Goal: Information Seeking & Learning: Learn about a topic

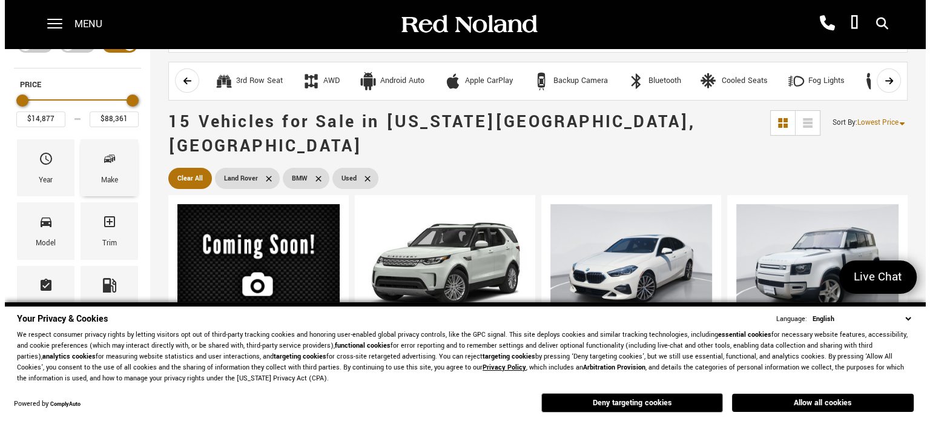
scroll to position [121, 0]
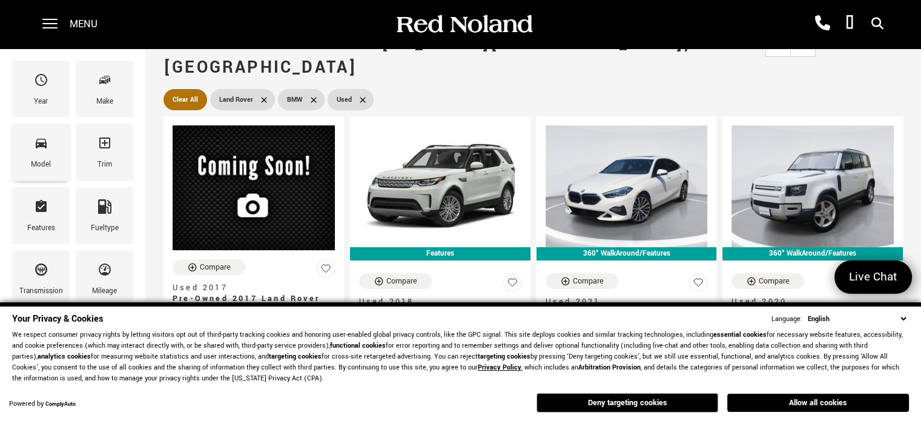
click at [39, 141] on icon "Model" at bounding box center [41, 143] width 15 height 15
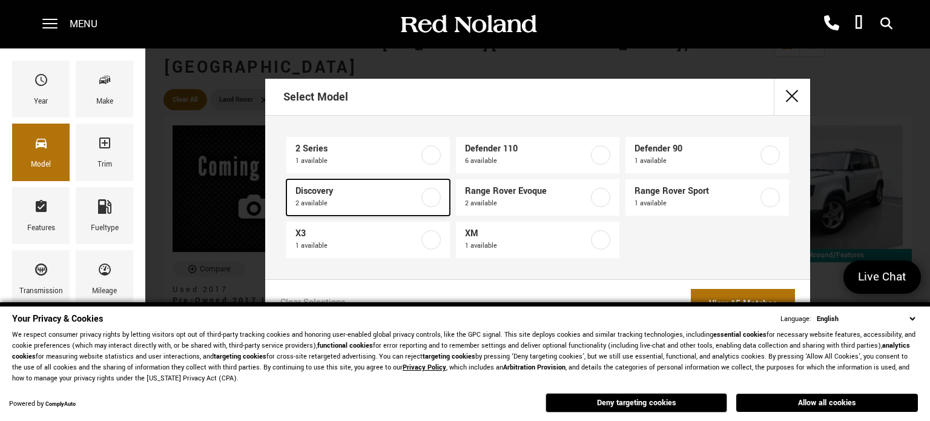
click at [426, 195] on label at bounding box center [431, 197] width 19 height 19
type input "$20,684"
type input "$45,680"
checkbox input "true"
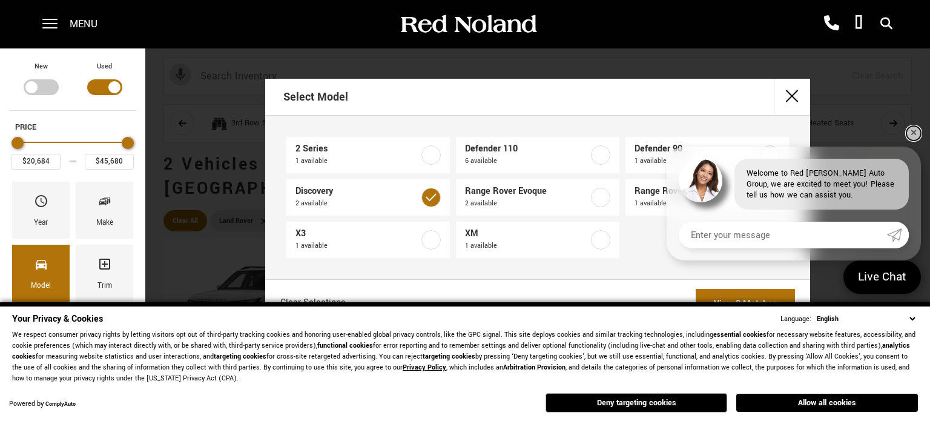
click at [911, 133] on link "✕" at bounding box center [914, 133] width 15 height 15
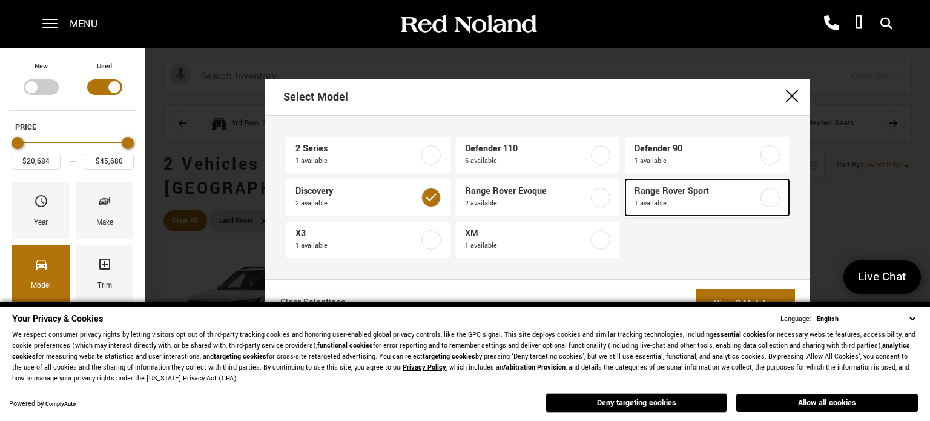
click at [773, 197] on label at bounding box center [770, 197] width 19 height 19
type input "$85,022"
checkbox input "true"
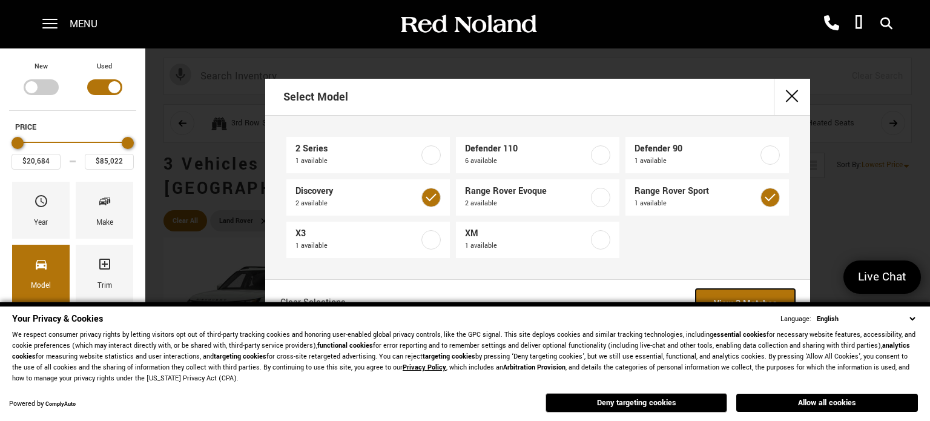
click at [763, 295] on link "View 3 Matches" at bounding box center [745, 304] width 99 height 30
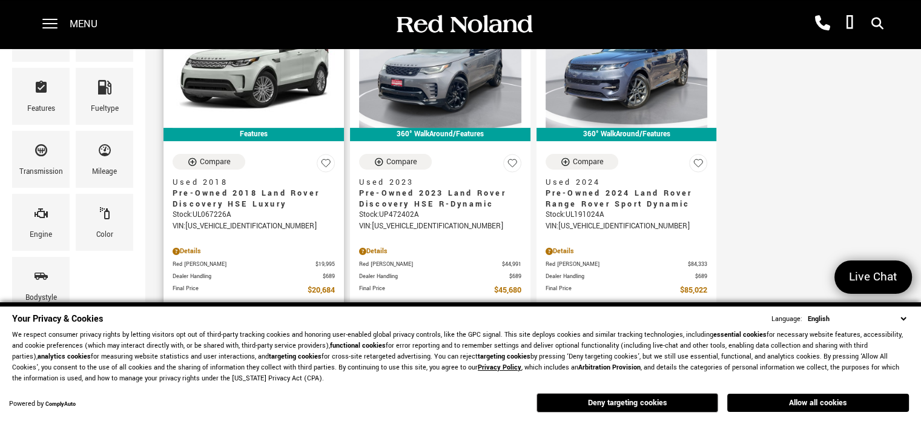
scroll to position [242, 0]
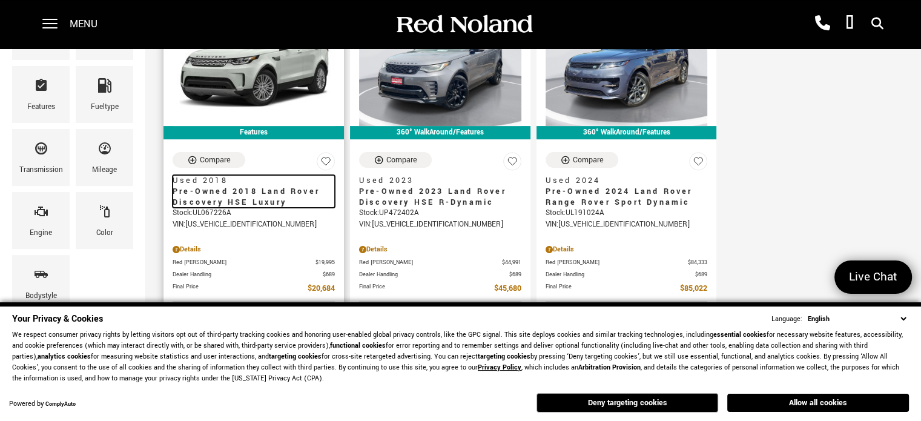
click at [240, 186] on span "Pre-Owned 2018 Land Rover Discovery HSE Luxury" at bounding box center [249, 197] width 153 height 22
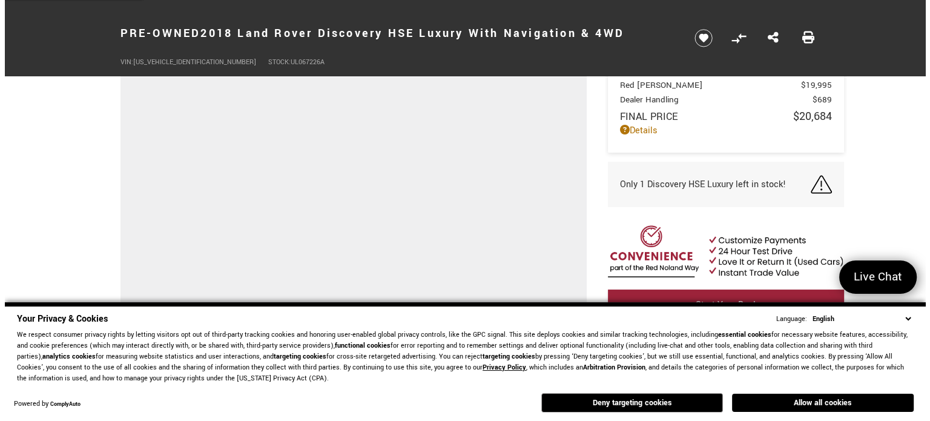
scroll to position [242, 0]
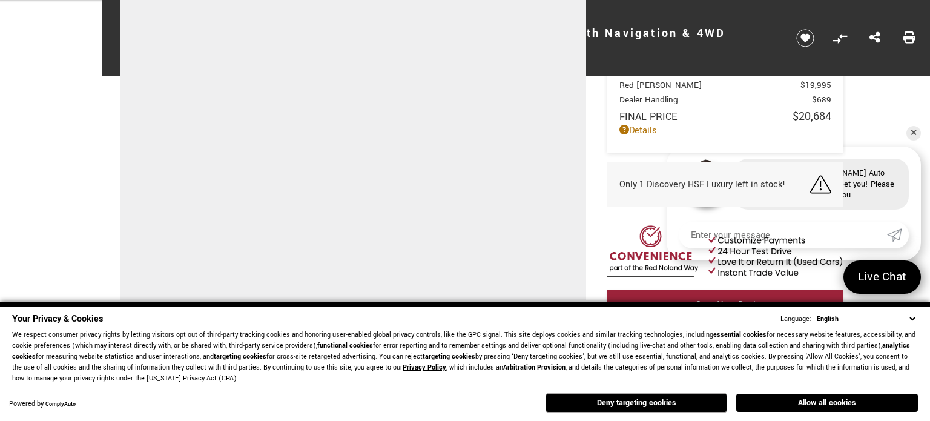
click at [913, 319] on select "English Spanish / Español English / [GEOGRAPHIC_DATA] Korean / 한국어 Vietnamese /…" at bounding box center [866, 319] width 104 height 12
click at [663, 400] on button "Deny targeting cookies" at bounding box center [637, 402] width 182 height 19
